Goal: Transaction & Acquisition: Purchase product/service

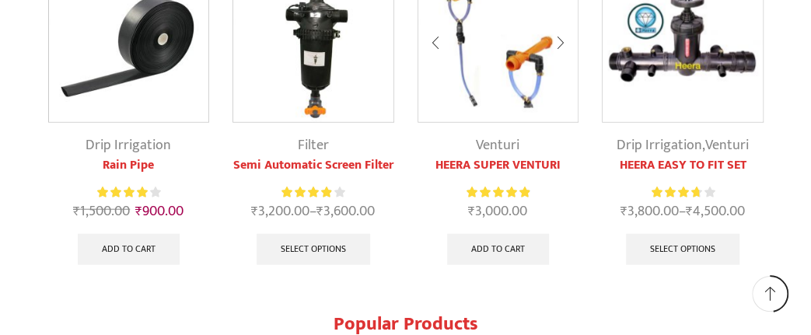
scroll to position [1374, 0]
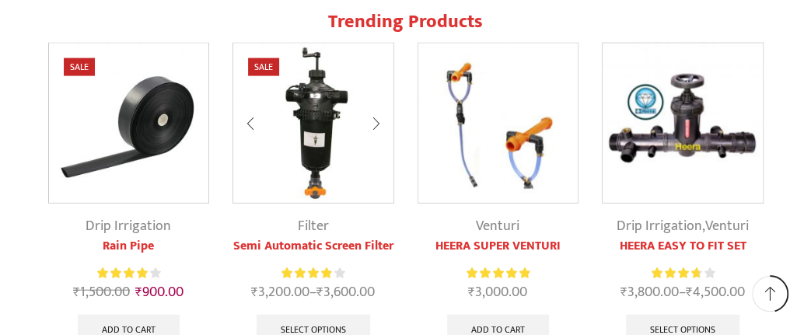
click at [319, 241] on link "Semi Automatic Screen Filter" at bounding box center [313, 246] width 162 height 19
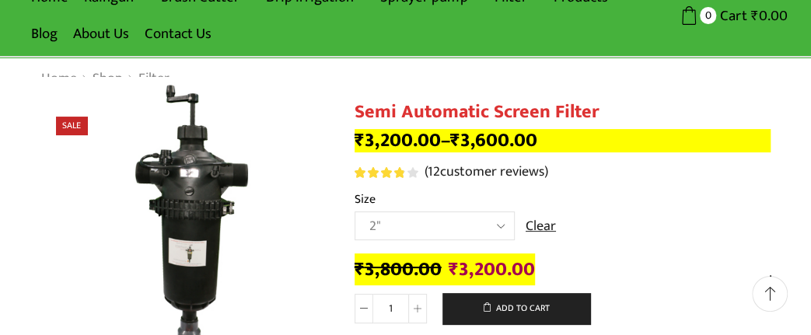
scroll to position [162, 0]
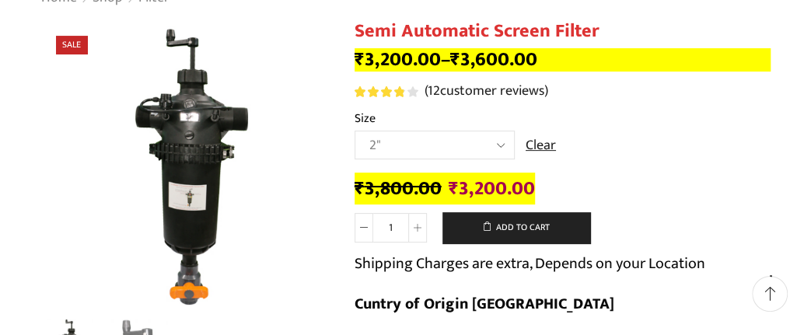
click at [354, 131] on select "Choose an option 2" 2.5" 3"" at bounding box center [434, 145] width 160 height 29
select select "3""
click at [646, 159] on td "Choose an option 2" 2.5" 3" Clear" at bounding box center [562, 152] width 417 height 43
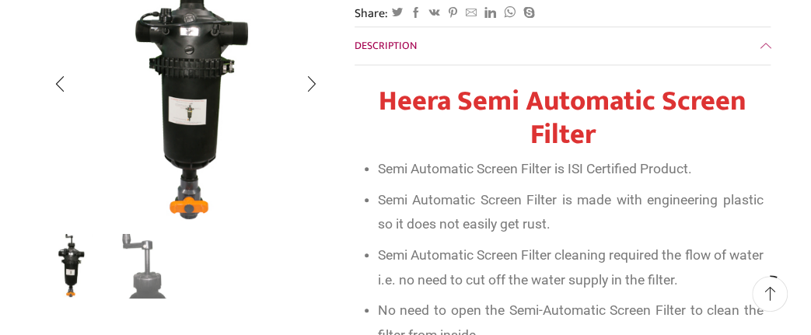
scroll to position [566, 0]
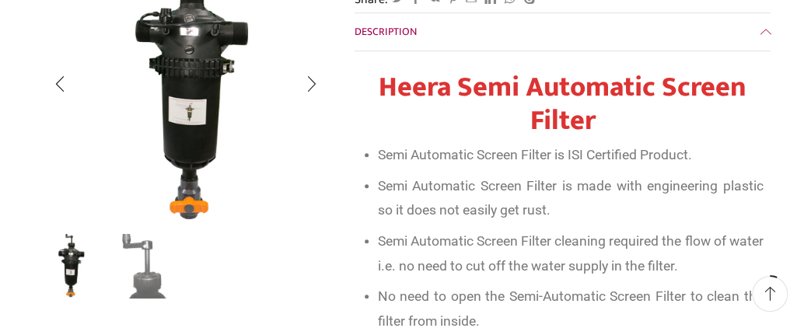
click at [151, 270] on img "2 / 2" at bounding box center [144, 265] width 67 height 67
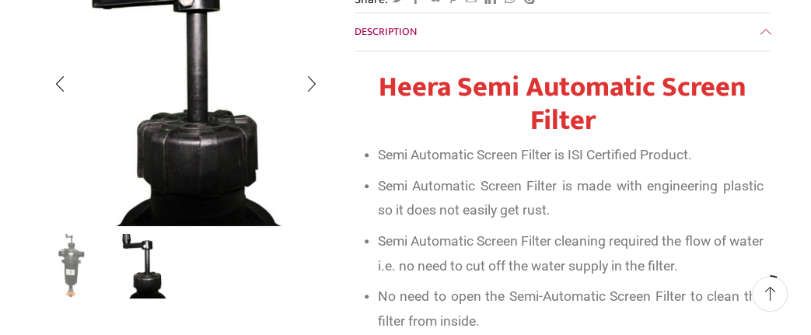
click at [61, 275] on img "1 / 2" at bounding box center [70, 265] width 67 height 67
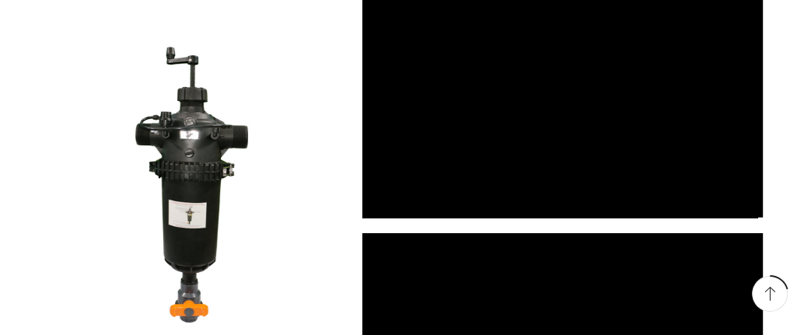
scroll to position [1778, 0]
